Goal: Information Seeking & Learning: Learn about a topic

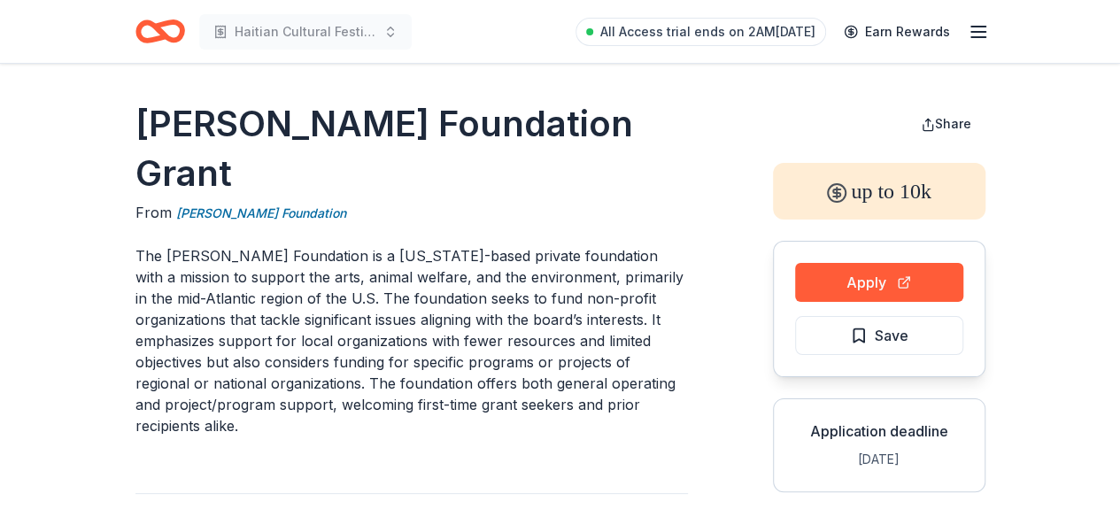
click at [848, 275] on button "Apply" at bounding box center [879, 282] width 168 height 39
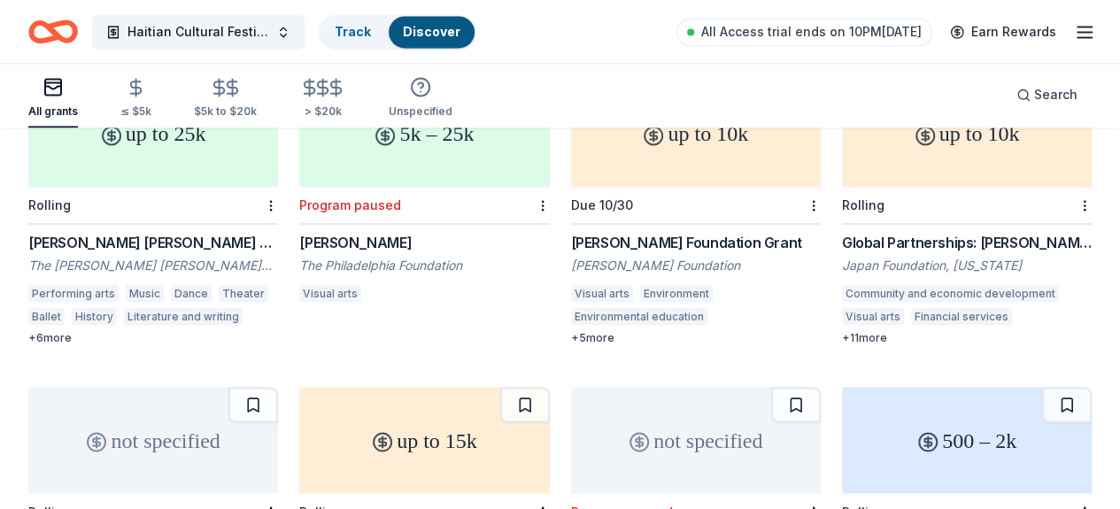
scroll to position [1469, 0]
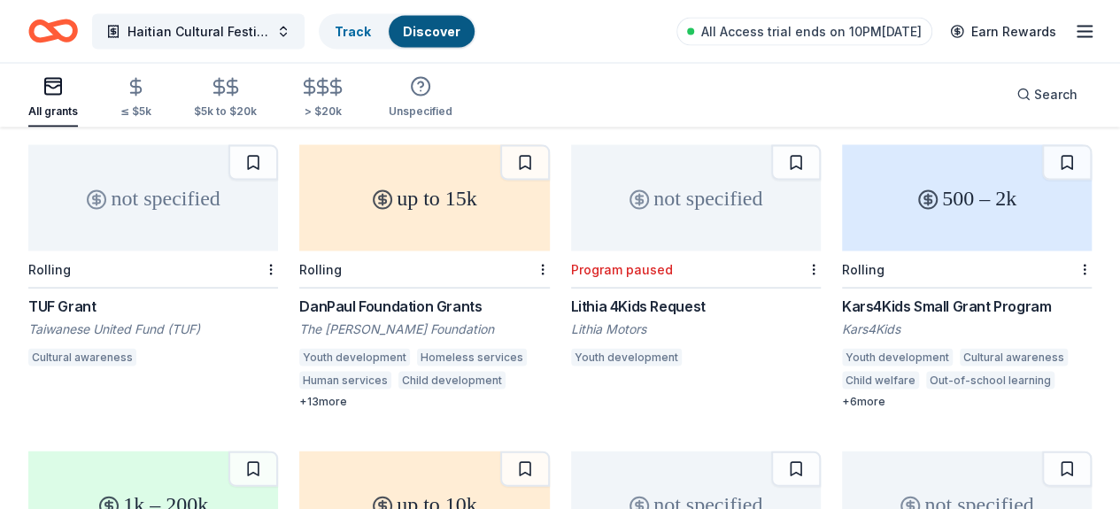
scroll to position [1707, 0]
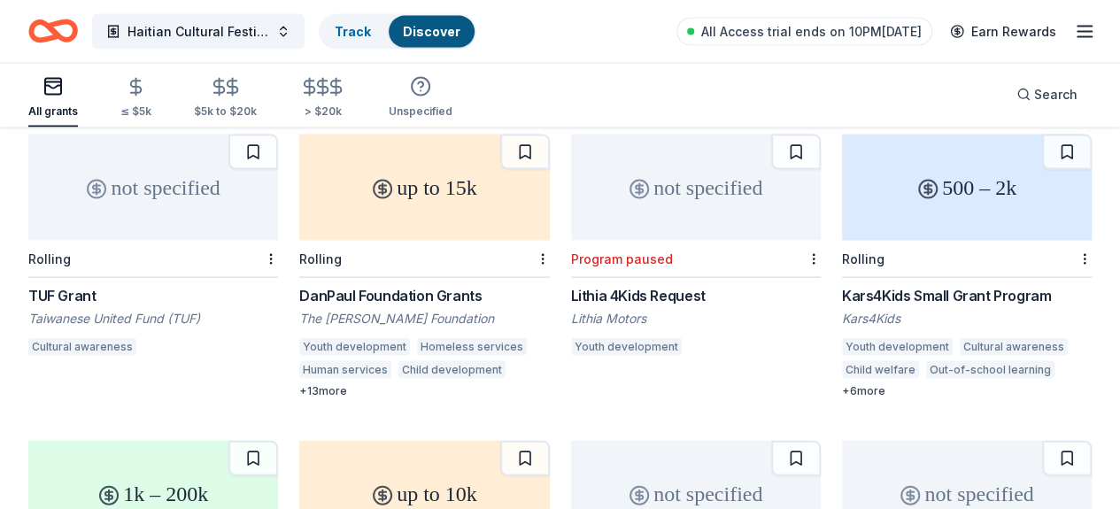
scroll to position [1680, 0]
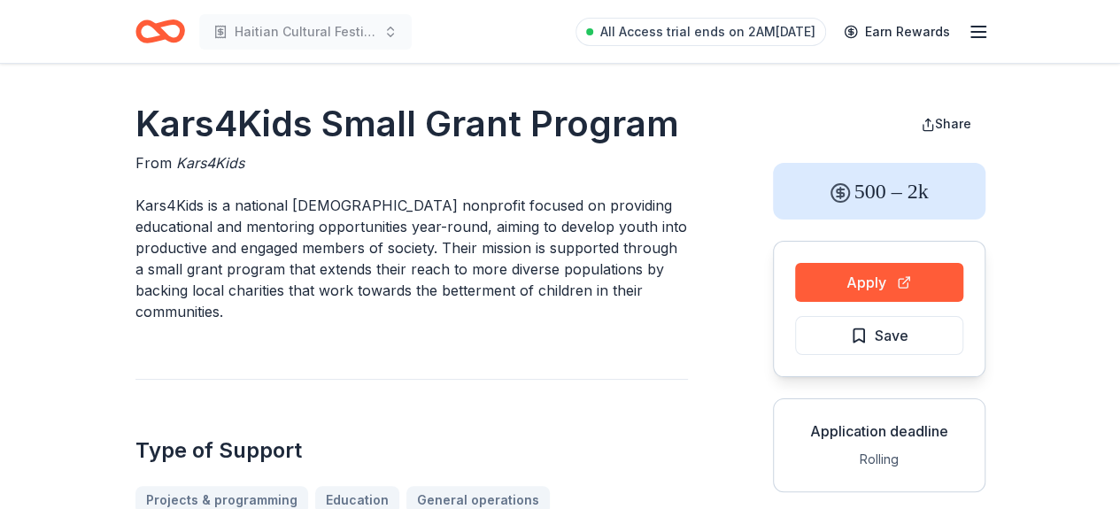
click at [890, 288] on button "Apply" at bounding box center [879, 282] width 168 height 39
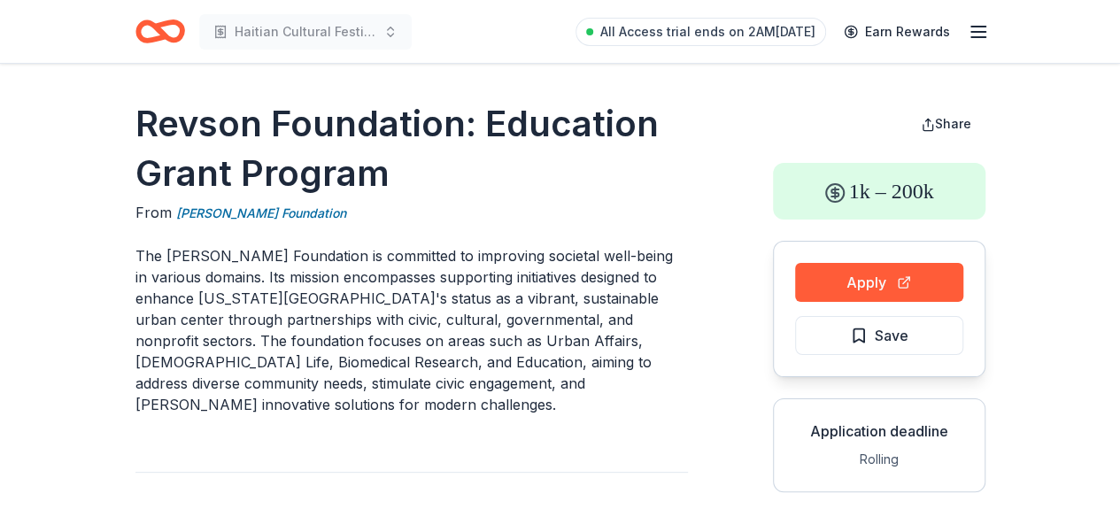
click at [878, 276] on button "Apply" at bounding box center [879, 282] width 168 height 39
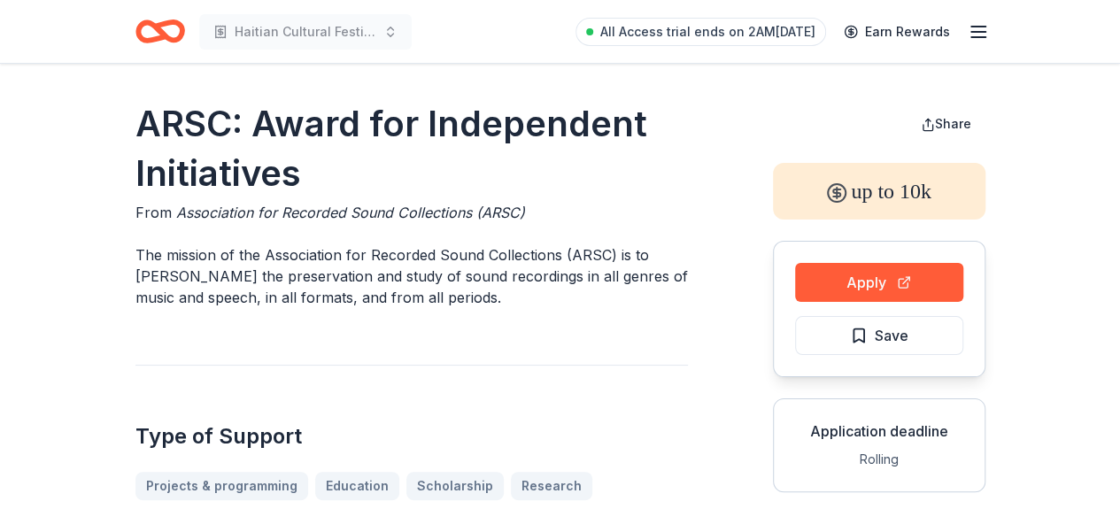
click at [841, 275] on button "Apply" at bounding box center [879, 282] width 168 height 39
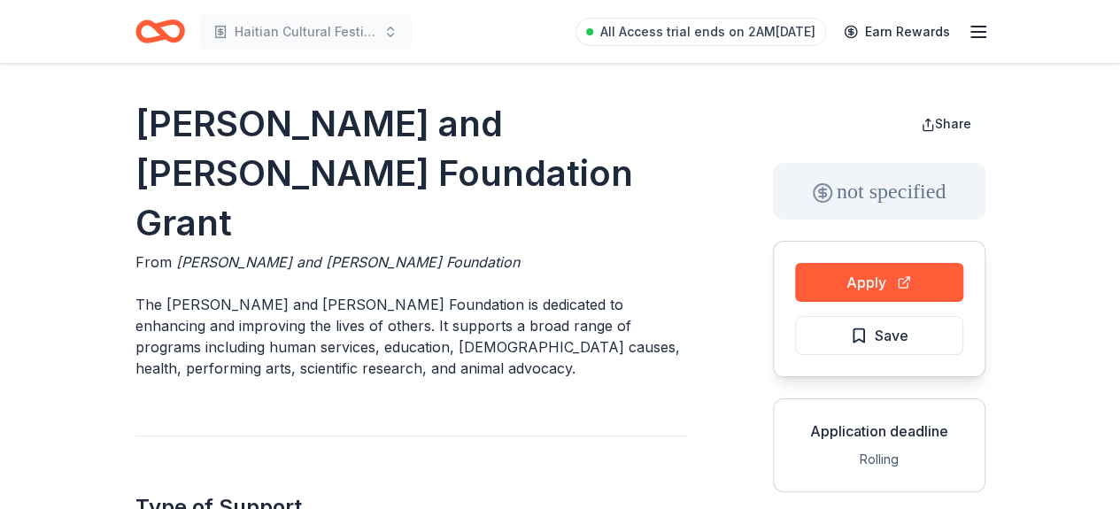
click at [909, 284] on button "Apply" at bounding box center [879, 282] width 168 height 39
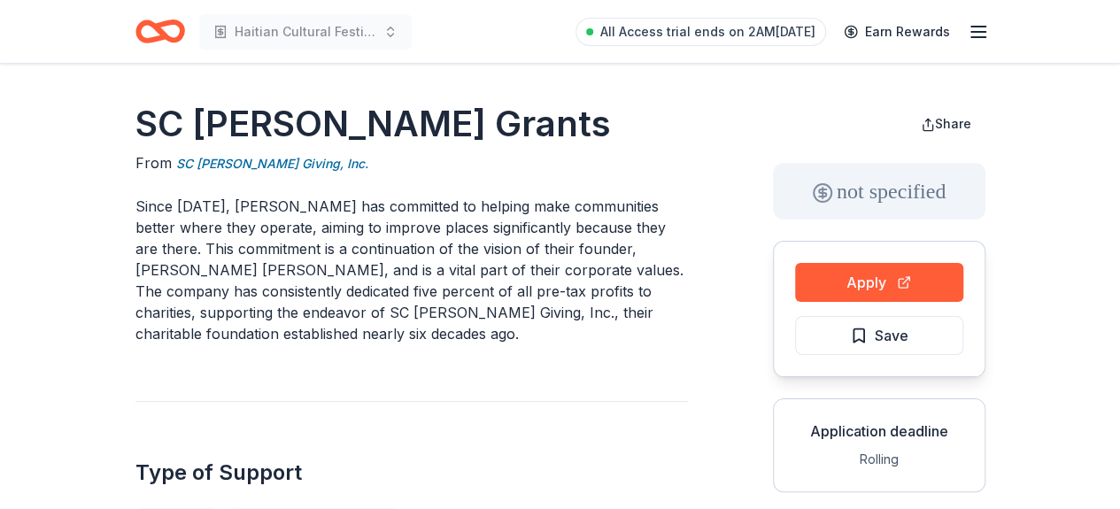
click at [905, 289] on button "Apply" at bounding box center [879, 282] width 168 height 39
